Goal: Task Accomplishment & Management: Use online tool/utility

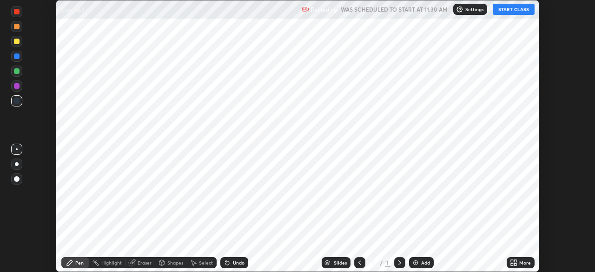
scroll to position [272, 594]
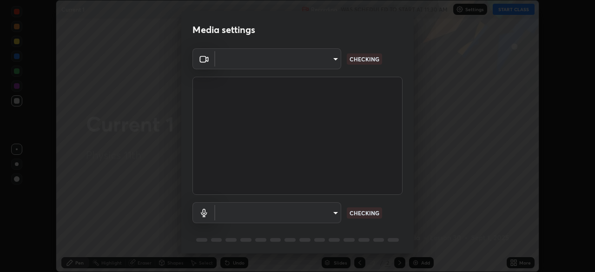
type input "11003169108368e38ef5ee379f7502217d3510ab11d565feef9ef3f21df555de"
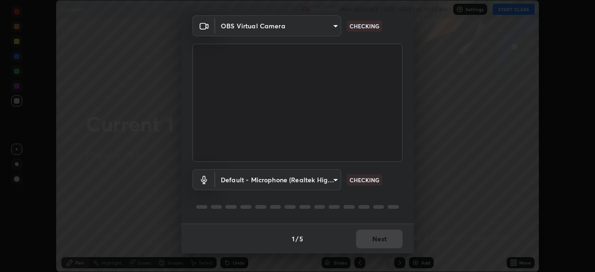
click at [329, 178] on body "Erase all Current 1 Recording WAS SCHEDULED TO START AT 11:30 AM Settings START…" at bounding box center [297, 136] width 595 height 272
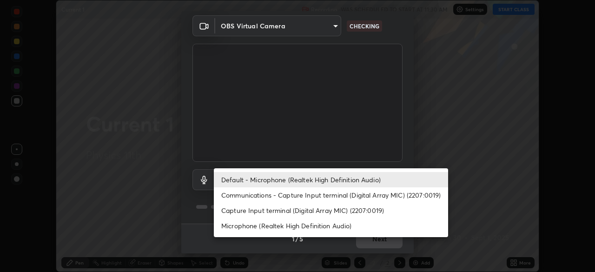
click at [332, 203] on li "Capture Input terminal (Digital Array MIC) (2207:0019)" at bounding box center [331, 210] width 234 height 15
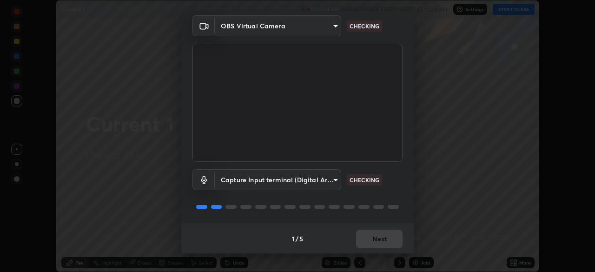
click at [329, 180] on body "Erase all Current 1 Recording WAS SCHEDULED TO START AT 11:30 AM Settings START…" at bounding box center [297, 136] width 595 height 272
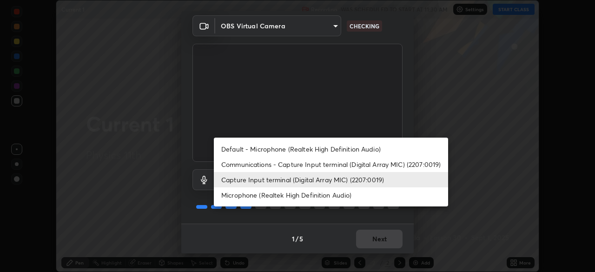
click at [335, 151] on li "Default - Microphone (Realtek High Definition Audio)" at bounding box center [331, 148] width 234 height 15
type input "default"
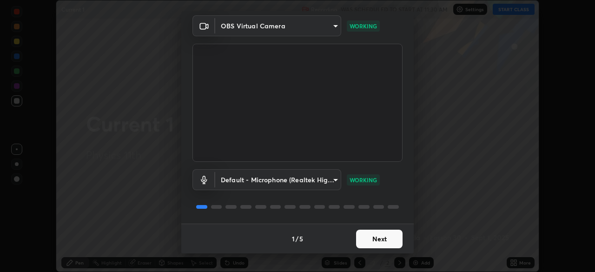
click at [392, 235] on button "Next" at bounding box center [379, 239] width 46 height 19
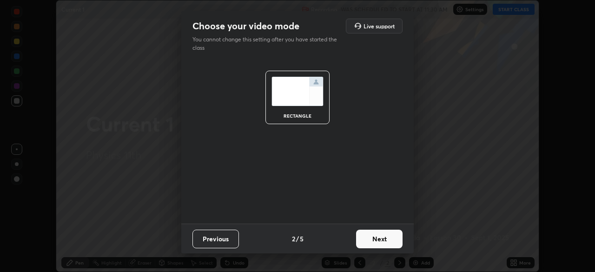
scroll to position [0, 0]
click at [393, 237] on button "Next" at bounding box center [379, 239] width 46 height 19
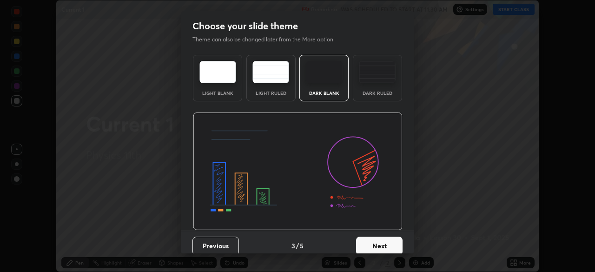
click at [395, 237] on button "Next" at bounding box center [379, 246] width 46 height 19
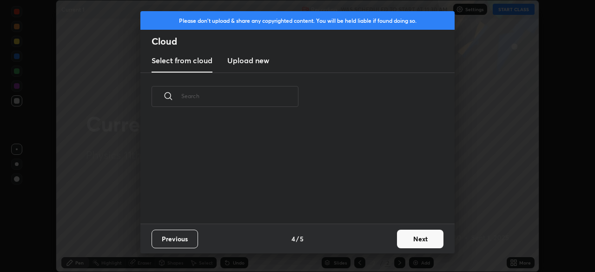
click at [412, 230] on button "Next" at bounding box center [420, 239] width 46 height 19
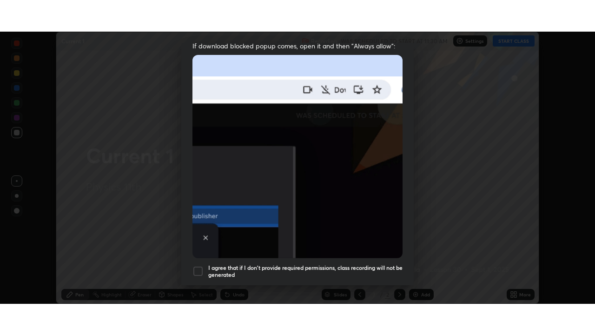
scroll to position [223, 0]
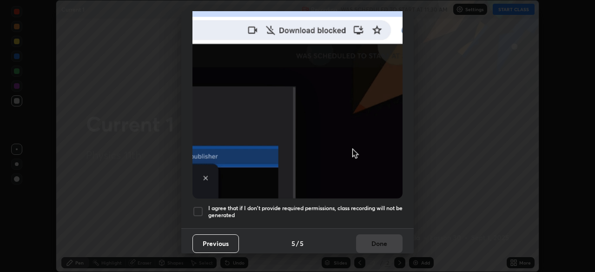
click at [371, 208] on h5 "I agree that if I don't provide required permissions, class recording will not …" at bounding box center [305, 211] width 194 height 14
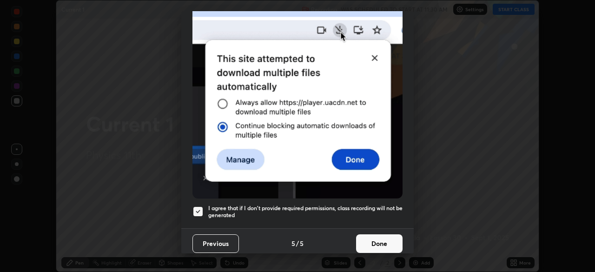
click at [382, 237] on button "Done" at bounding box center [379, 243] width 46 height 19
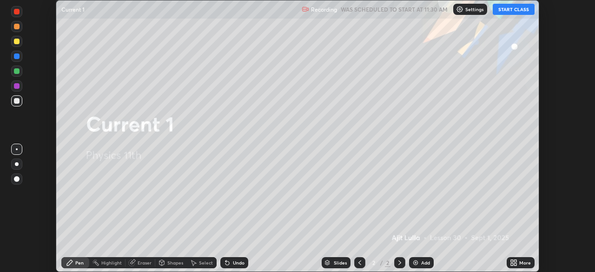
click at [507, 13] on button "START CLASS" at bounding box center [514, 9] width 42 height 11
click at [513, 260] on icon at bounding box center [512, 261] width 2 height 2
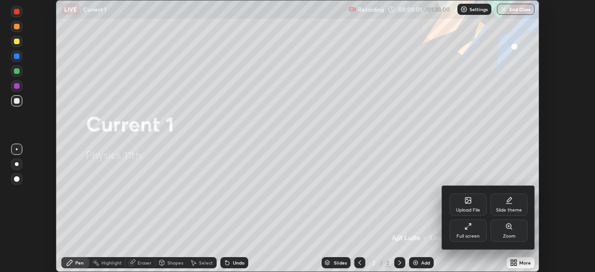
click at [464, 229] on div "Full screen" at bounding box center [467, 230] width 37 height 22
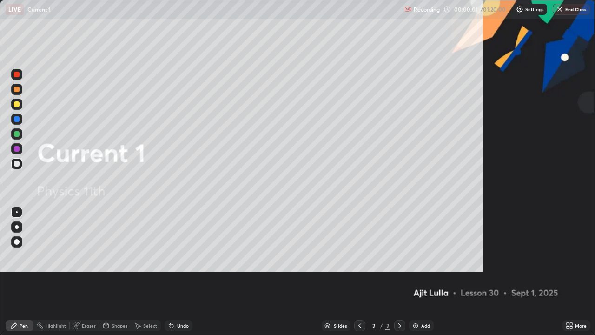
scroll to position [335, 595]
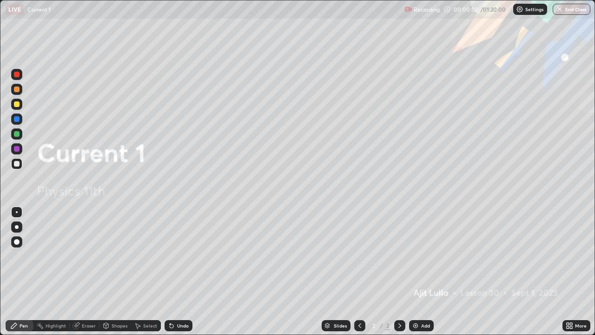
click at [424, 271] on div "Add" at bounding box center [421, 325] width 25 height 11
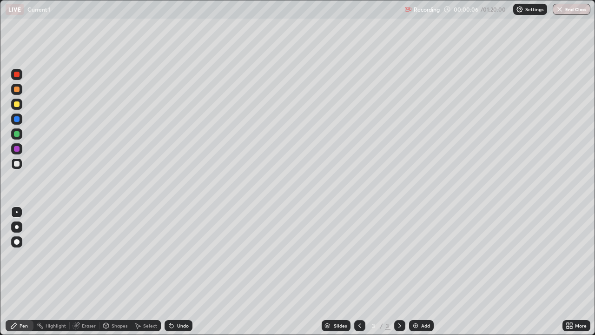
click at [18, 105] on div at bounding box center [17, 104] width 6 height 6
click at [21, 164] on div at bounding box center [16, 163] width 11 height 11
click at [18, 105] on div at bounding box center [17, 104] width 6 height 6
click at [91, 271] on div "Eraser" at bounding box center [89, 325] width 14 height 5
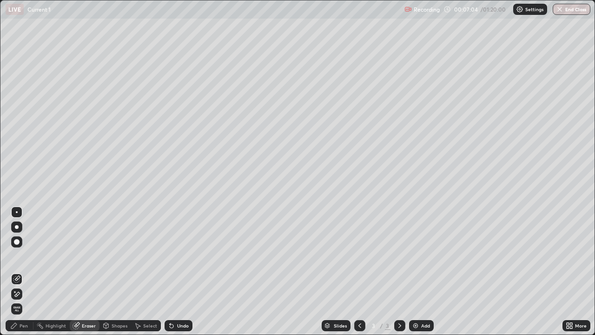
click at [22, 271] on div at bounding box center [16, 293] width 11 height 15
click at [29, 271] on div "Pen" at bounding box center [20, 325] width 28 height 11
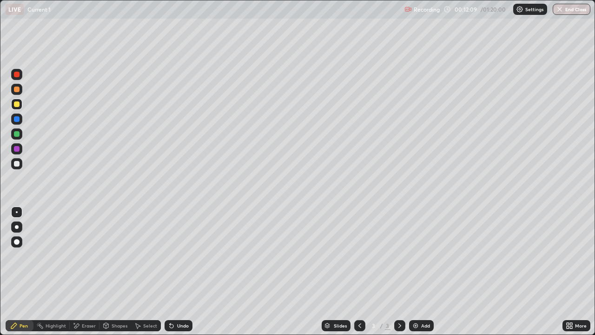
click at [180, 271] on div "Undo" at bounding box center [179, 325] width 28 height 11
click at [178, 271] on div "Undo" at bounding box center [183, 325] width 12 height 5
click at [180, 271] on div "Undo" at bounding box center [183, 325] width 12 height 5
click at [186, 271] on div "Undo" at bounding box center [179, 325] width 28 height 11
click at [430, 271] on div "Add" at bounding box center [421, 325] width 25 height 11
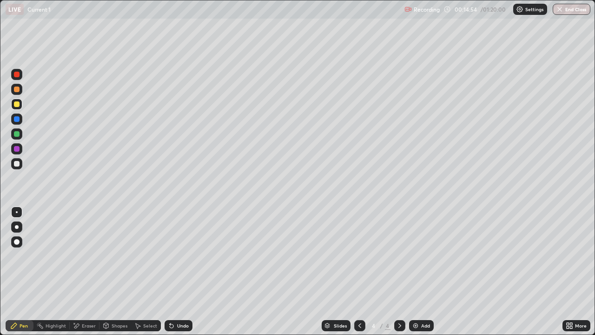
click at [178, 271] on div "Undo" at bounding box center [183, 325] width 12 height 5
click at [178, 271] on div "Undo" at bounding box center [179, 325] width 28 height 11
click at [176, 271] on div "Undo" at bounding box center [179, 325] width 28 height 11
click at [419, 271] on div "Add" at bounding box center [421, 325] width 25 height 11
click at [425, 271] on div "Add" at bounding box center [421, 325] width 25 height 11
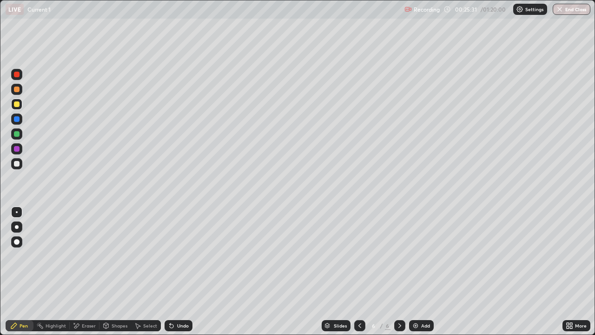
click at [20, 162] on div at bounding box center [16, 163] width 11 height 11
click at [17, 105] on div at bounding box center [17, 104] width 6 height 6
click at [425, 271] on div "Add" at bounding box center [425, 325] width 9 height 5
click at [20, 161] on div at bounding box center [16, 163] width 11 height 11
click at [417, 271] on img at bounding box center [415, 325] width 7 height 7
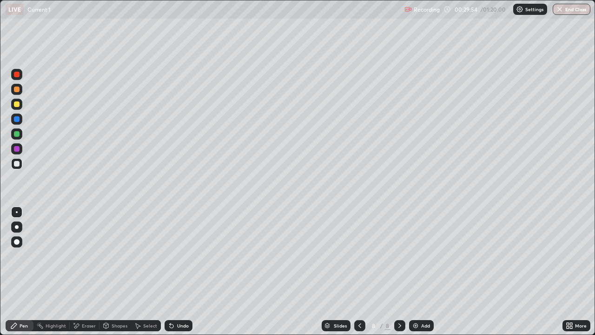
click at [20, 104] on div at bounding box center [16, 104] width 11 height 11
click at [18, 162] on div at bounding box center [17, 164] width 6 height 6
click at [20, 105] on div at bounding box center [16, 104] width 11 height 11
click at [187, 271] on div "Undo" at bounding box center [179, 325] width 28 height 11
click at [186, 271] on div "Undo" at bounding box center [183, 325] width 12 height 5
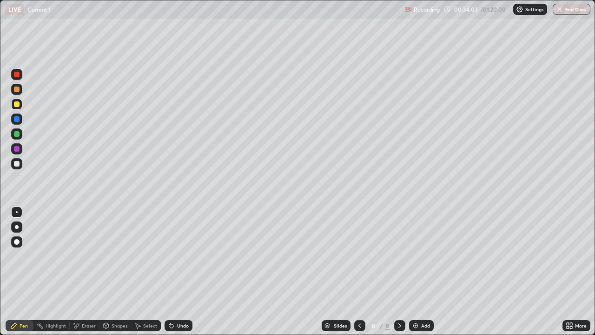
click at [185, 271] on div "Undo" at bounding box center [183, 325] width 12 height 5
click at [186, 271] on div "Undo" at bounding box center [183, 325] width 12 height 5
click at [188, 271] on div "Undo" at bounding box center [179, 325] width 28 height 11
click at [187, 271] on div "Undo" at bounding box center [179, 325] width 28 height 11
click at [185, 271] on div "Undo" at bounding box center [183, 325] width 12 height 5
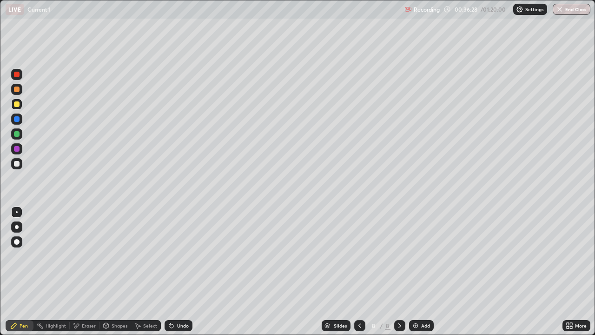
click at [89, 271] on div "Eraser" at bounding box center [89, 325] width 14 height 5
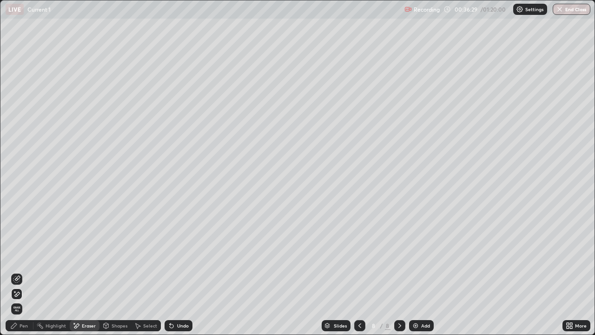
click at [19, 271] on icon at bounding box center [16, 278] width 7 height 7
click at [24, 271] on div "Pen" at bounding box center [20, 325] width 28 height 11
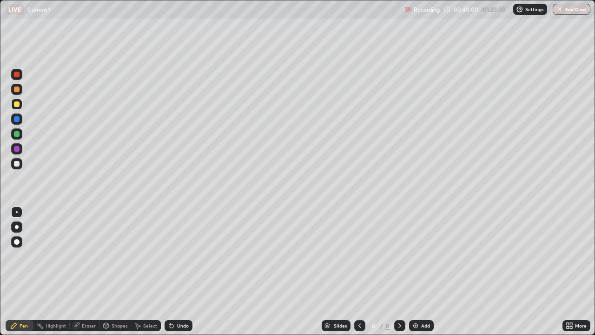
click at [420, 271] on div "Add" at bounding box center [421, 325] width 25 height 11
click at [20, 166] on div at bounding box center [16, 163] width 11 height 11
click at [90, 271] on div "Eraser" at bounding box center [85, 325] width 30 height 11
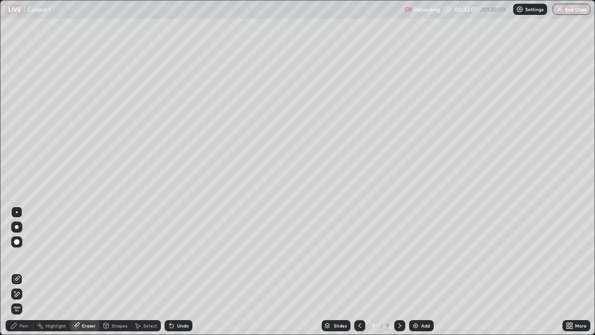
click at [22, 271] on div at bounding box center [16, 278] width 11 height 11
click at [32, 271] on div "Pen" at bounding box center [20, 325] width 28 height 11
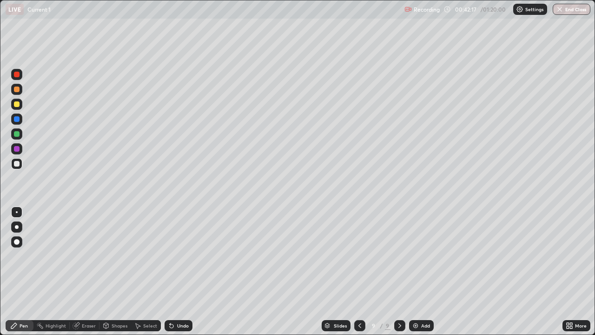
click at [412, 271] on div "Add" at bounding box center [421, 325] width 25 height 11
click at [20, 105] on div at bounding box center [16, 104] width 11 height 11
click at [424, 271] on div "Add" at bounding box center [421, 325] width 25 height 11
click at [21, 166] on div at bounding box center [16, 163] width 11 height 11
click at [181, 271] on div "Undo" at bounding box center [183, 325] width 12 height 5
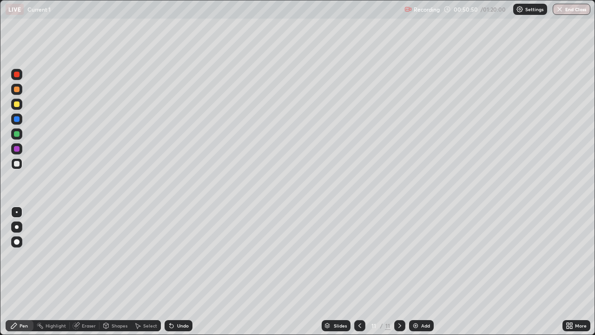
click at [186, 271] on div "Undo" at bounding box center [179, 325] width 28 height 11
click at [418, 271] on img at bounding box center [415, 325] width 7 height 7
click at [19, 105] on div at bounding box center [17, 104] width 6 height 6
click at [172, 271] on div "Undo" at bounding box center [179, 325] width 28 height 11
click at [20, 168] on div at bounding box center [16, 163] width 11 height 11
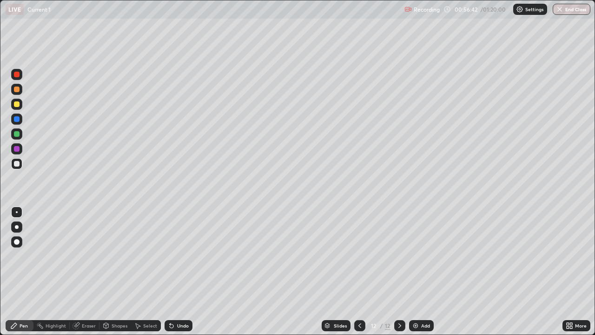
click at [186, 271] on div "Undo" at bounding box center [183, 325] width 12 height 5
click at [185, 271] on div "Undo" at bounding box center [183, 325] width 12 height 5
click at [22, 136] on div at bounding box center [16, 133] width 11 height 11
click at [571, 11] on button "End Class" at bounding box center [572, 9] width 38 height 11
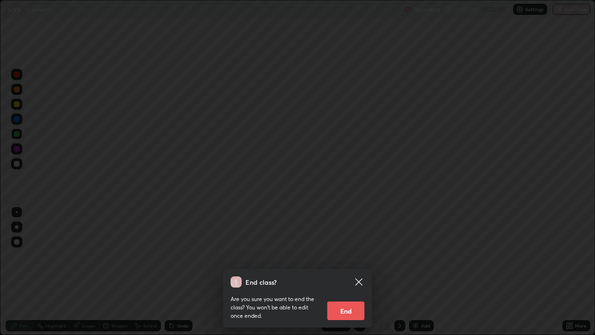
click at [359, 271] on button "End" at bounding box center [345, 310] width 37 height 19
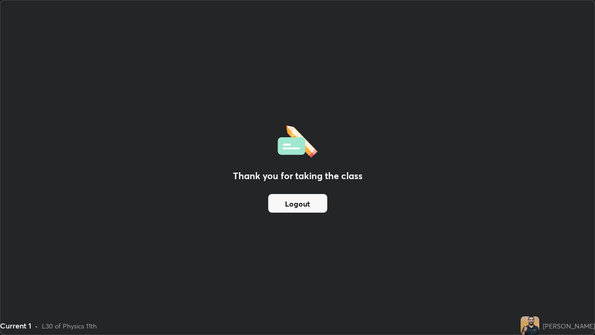
click at [316, 195] on button "Logout" at bounding box center [297, 203] width 59 height 19
